Goal: Find contact information: Find contact information

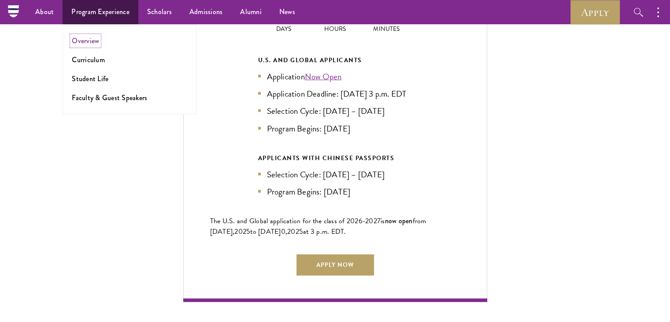
click at [97, 36] on link "Overview" at bounding box center [85, 41] width 27 height 10
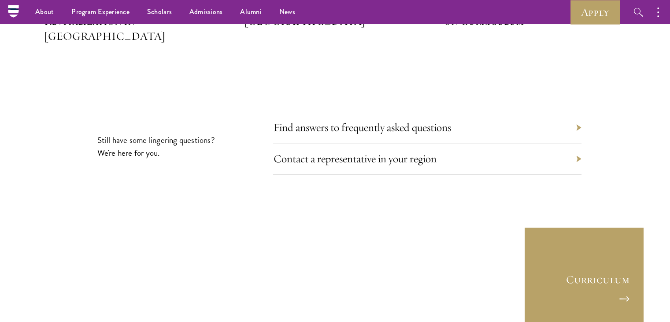
scroll to position [4095, 0]
click at [305, 143] on div "Contact a representative in your region" at bounding box center [427, 158] width 308 height 31
click at [375, 152] on link "Contact a representative in your region" at bounding box center [361, 159] width 163 height 14
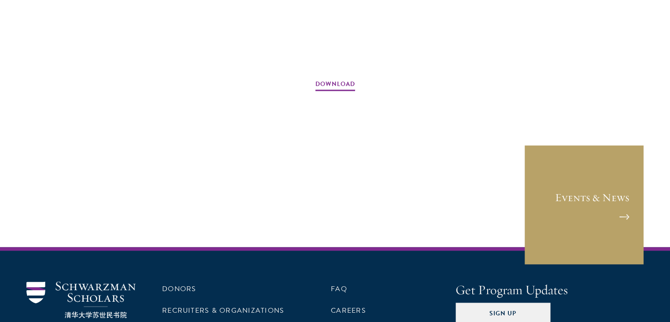
scroll to position [1454, 0]
